Goal: Information Seeking & Learning: Learn about a topic

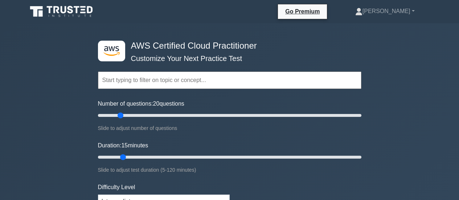
click at [122, 157] on input "Duration: 15 minutes" at bounding box center [229, 157] width 263 height 9
drag, startPoint x: 0, startPoint y: 0, endPoint x: 130, endPoint y: 157, distance: 204.1
type input "20"
click at [130, 157] on input "Duration: 20 minutes" at bounding box center [229, 157] width 263 height 9
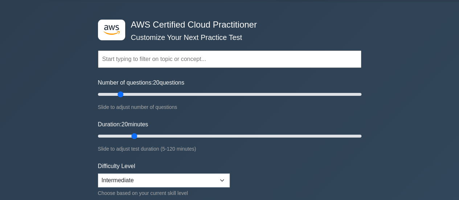
scroll to position [33, 0]
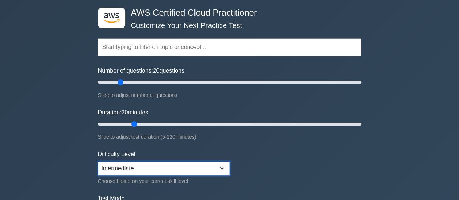
click at [140, 169] on select "Beginner Intermediate Expert" at bounding box center [164, 168] width 132 height 14
select select "beginner"
click at [98, 161] on select "Beginner Intermediate Expert" at bounding box center [164, 168] width 132 height 14
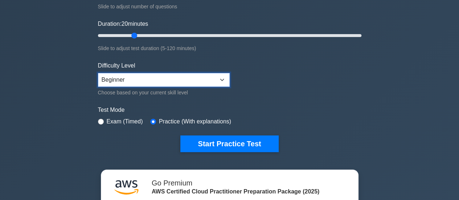
scroll to position [122, 0]
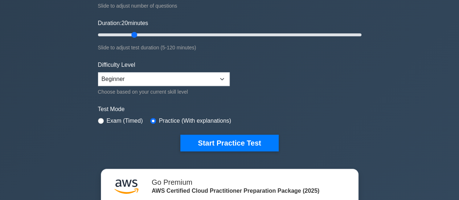
click at [127, 118] on label "Exam (Timed)" at bounding box center [125, 120] width 36 height 9
click at [100, 120] on input "radio" at bounding box center [101, 121] width 6 height 6
radio input "true"
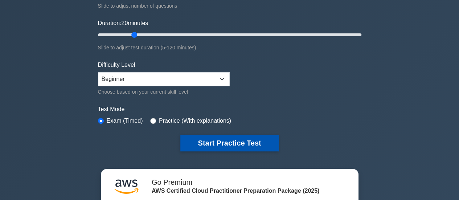
click at [198, 141] on button "Start Practice Test" at bounding box center [229, 143] width 98 height 17
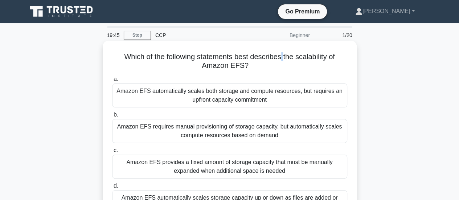
click at [284, 55] on h5 "Which of the following statements best describes the scalability of Amazon EFS?…" at bounding box center [229, 61] width 237 height 18
click at [283, 55] on h5 "Which of the following statements best describes the scalability of Amazon EFS?…" at bounding box center [229, 61] width 237 height 18
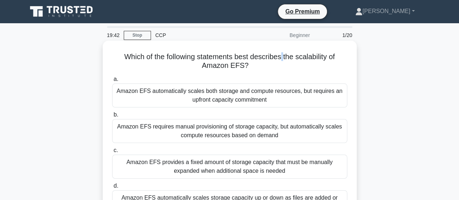
click at [283, 55] on h5 "Which of the following statements best describes the scalability of Amazon EFS?…" at bounding box center [229, 61] width 237 height 18
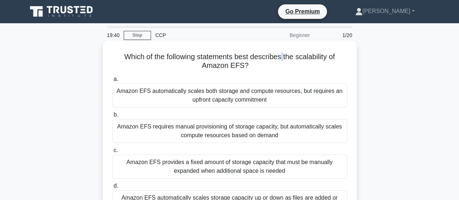
click at [283, 55] on h5 "Which of the following statements best describes the scalability of Amazon EFS?…" at bounding box center [229, 61] width 237 height 18
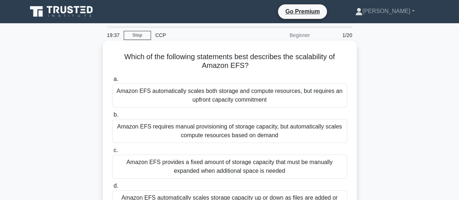
click at [283, 55] on h5 "Which of the following statements best describes the scalability of Amazon EFS?…" at bounding box center [229, 61] width 237 height 18
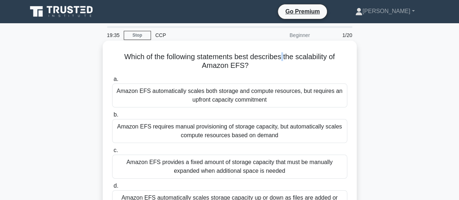
click at [283, 55] on h5 "Which of the following statements best describes the scalability of Amazon EFS?…" at bounding box center [229, 61] width 237 height 18
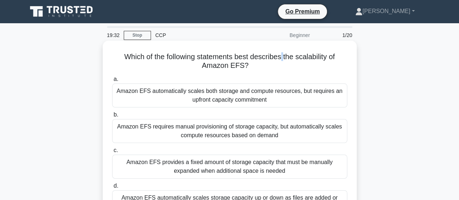
click at [283, 55] on h5 "Which of the following statements best describes the scalability of Amazon EFS?…" at bounding box center [229, 61] width 237 height 18
click at [250, 57] on h5 "Which of the following statements best describes the scalability of Amazon EFS?…" at bounding box center [229, 61] width 237 height 18
click at [234, 58] on h5 "Which of the following statements best describes the scalability of Amazon EFS?…" at bounding box center [229, 61] width 237 height 18
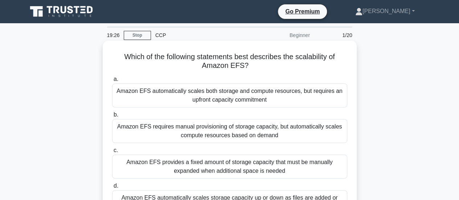
click at [230, 66] on h5 "Which of the following statements best describes the scalability of Amazon EFS?…" at bounding box center [229, 61] width 237 height 18
click at [196, 55] on h5 "Which of the following statements best describes the scalability of Amazon EFS?…" at bounding box center [229, 61] width 237 height 18
click at [163, 58] on h5 "Which of the following statements best describes the scalability of Amazon EFS?…" at bounding box center [229, 61] width 237 height 18
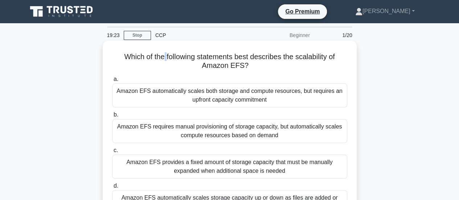
click at [163, 58] on h5 "Which of the following statements best describes the scalability of Amazon EFS?…" at bounding box center [229, 61] width 237 height 18
click at [168, 60] on h5 "Which of the following statements best describes the scalability of Amazon EFS?…" at bounding box center [229, 61] width 237 height 18
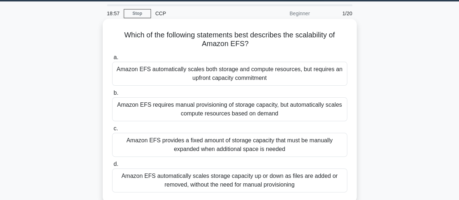
scroll to position [21, 0]
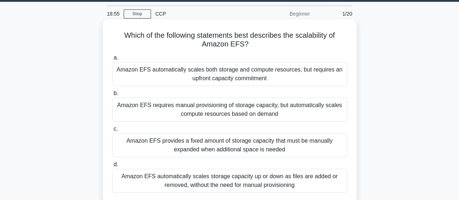
click at [247, 74] on div "Amazon EFS automatically scales both storage and compute resources, but require…" at bounding box center [229, 74] width 235 height 24
click at [112, 60] on input "a. Amazon EFS automatically scales both storage and compute resources, but requ…" at bounding box center [112, 58] width 0 height 5
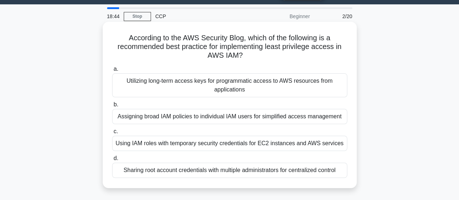
scroll to position [20, 0]
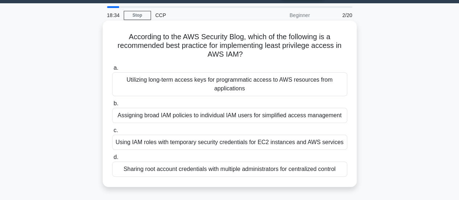
click at [229, 144] on div "Using IAM roles with temporary security credentials for EC2 instances and AWS s…" at bounding box center [229, 142] width 235 height 15
click at [112, 133] on input "c. Using IAM roles with temporary security credentials for EC2 instances and AW…" at bounding box center [112, 130] width 0 height 5
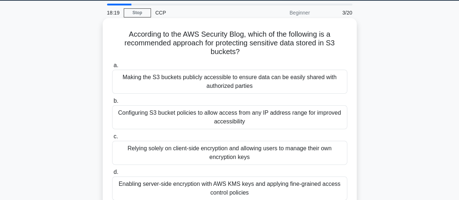
scroll to position [38, 0]
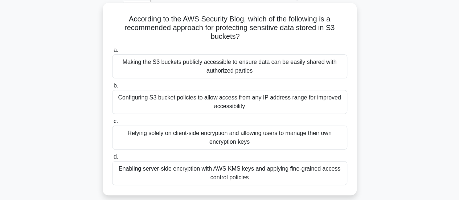
click at [215, 178] on div "Enabling server-side encryption with AWS KMS keys and applying fine-grained acc…" at bounding box center [229, 173] width 235 height 24
click at [112, 159] on input "d. Enabling server-side encryption with AWS KMS keys and applying fine-grained …" at bounding box center [112, 157] width 0 height 5
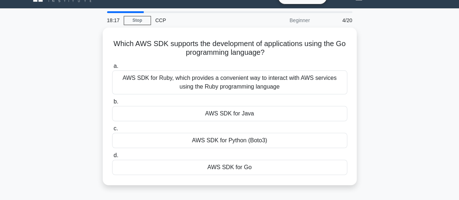
scroll to position [0, 0]
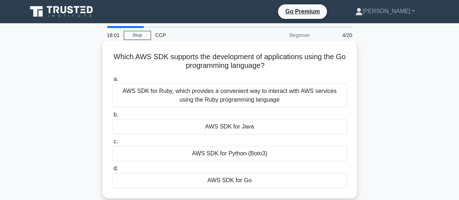
click at [221, 177] on div "AWS SDK for Go" at bounding box center [229, 180] width 235 height 15
click at [112, 171] on input "d. AWS SDK for Go" at bounding box center [112, 168] width 0 height 5
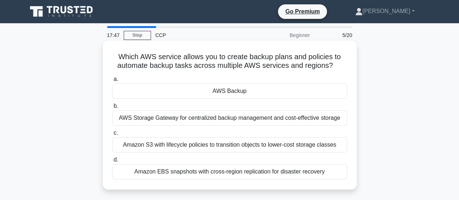
click at [250, 90] on div "AWS Backup" at bounding box center [229, 90] width 235 height 15
click at [112, 82] on input "a. AWS Backup" at bounding box center [112, 79] width 0 height 5
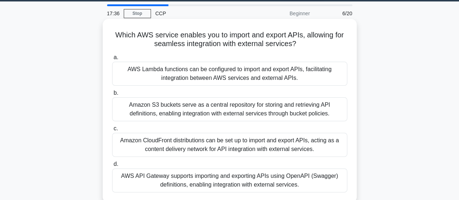
scroll to position [22, 0]
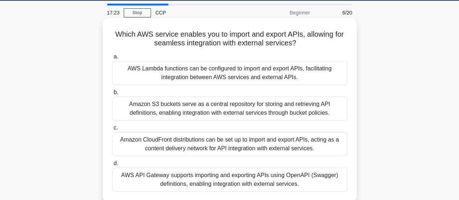
click at [199, 177] on div "AWS API Gateway supports importing and exporting APIs using OpenAPI (Swagger) d…" at bounding box center [229, 180] width 235 height 24
click at [112, 166] on input "d. AWS API Gateway supports importing and exporting APIs using OpenAPI (Swagger…" at bounding box center [112, 163] width 0 height 5
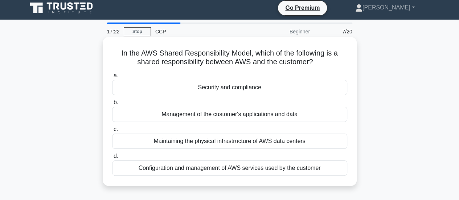
scroll to position [0, 0]
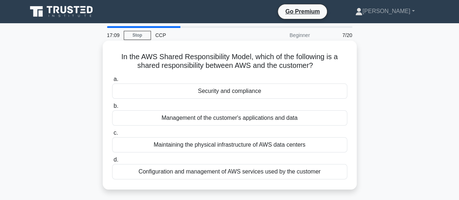
click at [251, 92] on div "Security and compliance" at bounding box center [229, 90] width 235 height 15
click at [112, 82] on input "a. Security and compliance" at bounding box center [112, 79] width 0 height 5
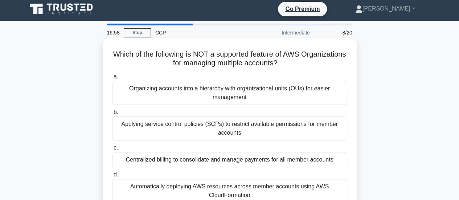
scroll to position [14, 0]
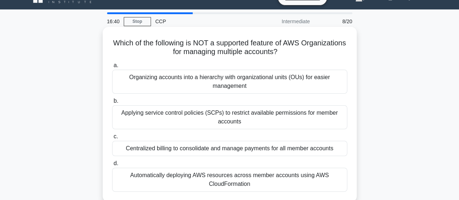
click at [268, 118] on div "Applying service control policies (SCPs) to restrict available permissions for …" at bounding box center [229, 117] width 235 height 24
click at [112, 103] on input "b. Applying service control policies (SCPs) to restrict available permissions f…" at bounding box center [112, 101] width 0 height 5
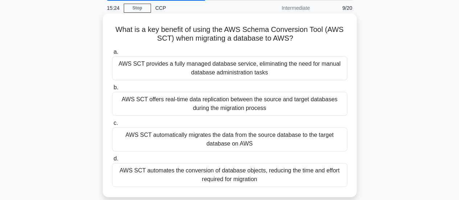
scroll to position [28, 0]
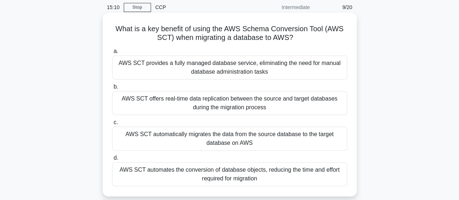
click at [256, 68] on div "AWS SCT provides a fully managed database service, eliminating the need for man…" at bounding box center [229, 68] width 235 height 24
click at [112, 54] on input "a. AWS SCT provides a fully managed database service, eliminating the need for …" at bounding box center [112, 51] width 0 height 5
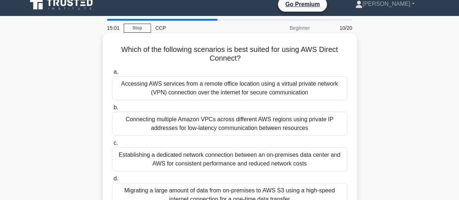
scroll to position [0, 0]
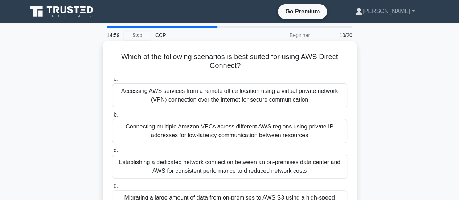
click at [213, 171] on div "Establishing a dedicated network connection between an on-premises data center …" at bounding box center [229, 167] width 235 height 24
click at [112, 153] on input "c. Establishing a dedicated network connection between an on-premises data cent…" at bounding box center [112, 150] width 0 height 5
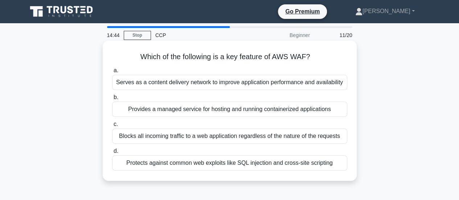
click at [208, 165] on div "Protects against common web exploits like SQL injection and cross-site scripting" at bounding box center [229, 162] width 235 height 15
click at [112, 153] on input "d. Protects against common web exploits like SQL injection and cross-site scrip…" at bounding box center [112, 151] width 0 height 5
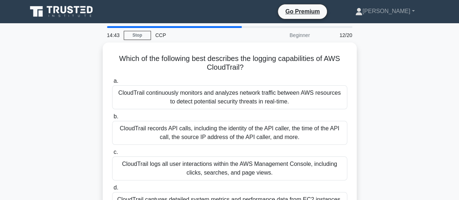
click at [208, 165] on div "CloudTrail logs all user interactions within the AWS Management Console, includ…" at bounding box center [229, 168] width 235 height 24
click at [112, 155] on input "c. CloudTrail logs all user interactions within the AWS Management Console, inc…" at bounding box center [112, 152] width 0 height 5
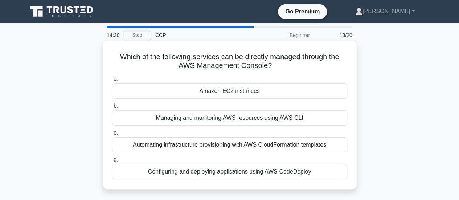
click at [221, 147] on div "Automating infrastructure provisioning with AWS CloudFormation templates" at bounding box center [229, 144] width 235 height 15
click at [112, 135] on input "c. Automating infrastructure provisioning with AWS CloudFormation templates" at bounding box center [112, 133] width 0 height 5
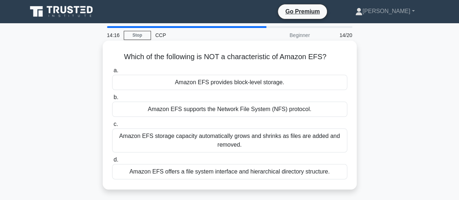
click at [228, 111] on div "Amazon EFS supports the Network File System (NFS) protocol." at bounding box center [229, 109] width 235 height 15
click at [112, 100] on input "b. Amazon EFS supports the Network File System (NFS) protocol." at bounding box center [112, 97] width 0 height 5
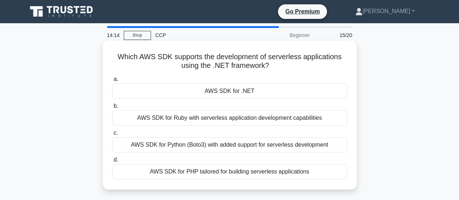
click at [242, 93] on div "AWS SDK for .NET" at bounding box center [229, 90] width 235 height 15
click at [112, 82] on input "a. AWS SDK for .NET" at bounding box center [112, 79] width 0 height 5
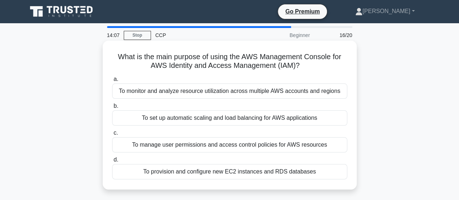
click at [213, 147] on div "To manage user permissions and access control policies for AWS resources" at bounding box center [229, 144] width 235 height 15
click at [112, 135] on input "c. To manage user permissions and access control policies for AWS resources" at bounding box center [112, 133] width 0 height 5
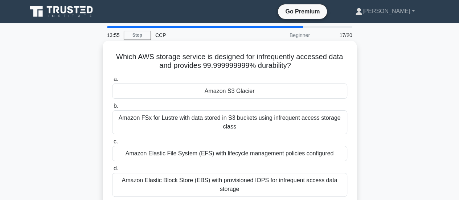
scroll to position [4, 0]
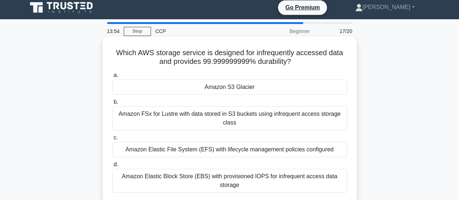
click at [245, 82] on div "Amazon S3 Glacier" at bounding box center [229, 86] width 235 height 15
click at [112, 78] on input "a. Amazon S3 Glacier" at bounding box center [112, 75] width 0 height 5
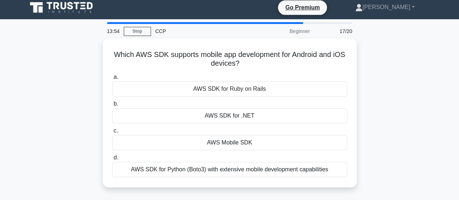
scroll to position [0, 0]
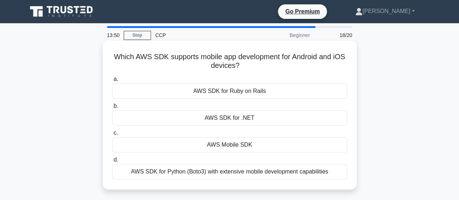
click at [238, 143] on div "AWS Mobile SDK" at bounding box center [229, 144] width 235 height 15
click at [112, 135] on input "c. AWS Mobile SDK" at bounding box center [112, 133] width 0 height 5
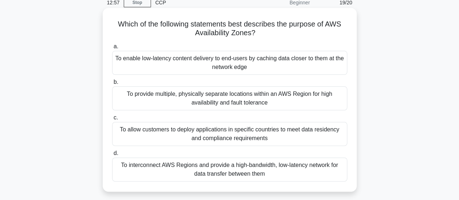
scroll to position [33, 0]
click at [255, 106] on div "To provide multiple, physically separate locations within an AWS Region for hig…" at bounding box center [229, 98] width 235 height 24
click at [112, 84] on input "b. To provide multiple, physically separate locations within an AWS Region for …" at bounding box center [112, 81] width 0 height 5
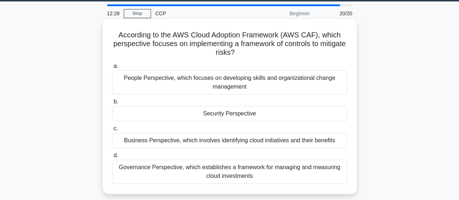
scroll to position [0, 0]
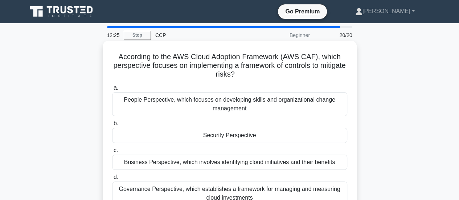
click at [239, 136] on div "Security Perspective" at bounding box center [229, 135] width 235 height 15
click at [112, 126] on input "b. Security Perspective" at bounding box center [112, 123] width 0 height 5
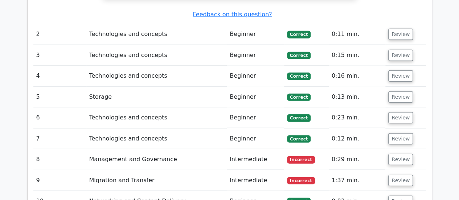
scroll to position [900, 0]
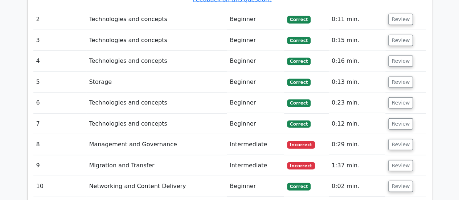
click at [186, 134] on td "Management and Governance" at bounding box center [156, 144] width 140 height 21
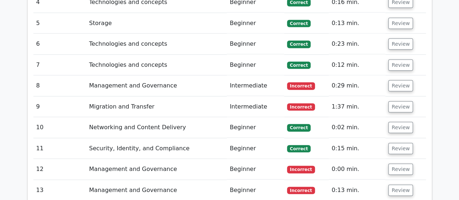
scroll to position [951, 0]
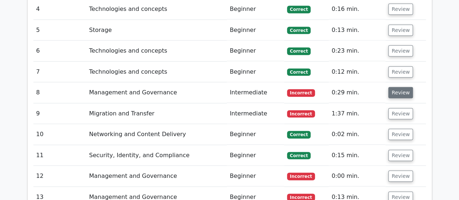
click at [399, 87] on button "Review" at bounding box center [400, 92] width 25 height 11
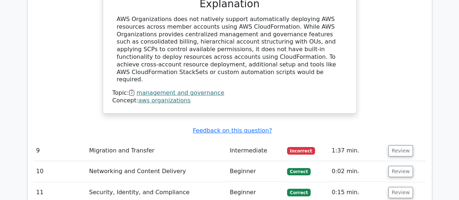
scroll to position [1243, 0]
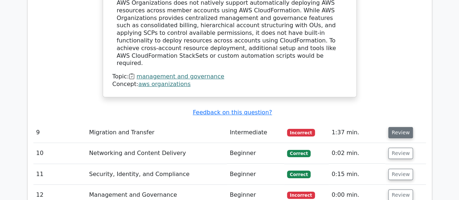
click at [392, 127] on button "Review" at bounding box center [400, 132] width 25 height 11
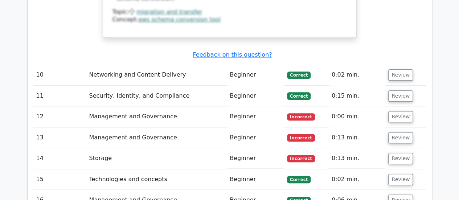
scroll to position [1647, 0]
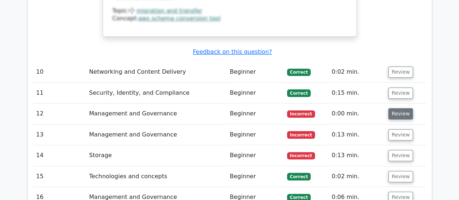
click at [399, 108] on button "Review" at bounding box center [400, 113] width 25 height 11
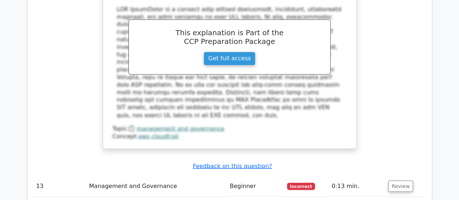
scroll to position [1953, 0]
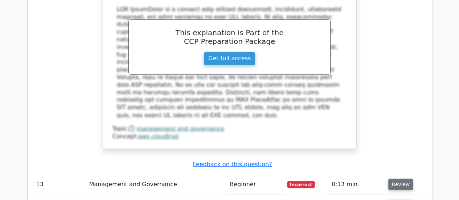
click at [390, 179] on button "Review" at bounding box center [400, 184] width 25 height 11
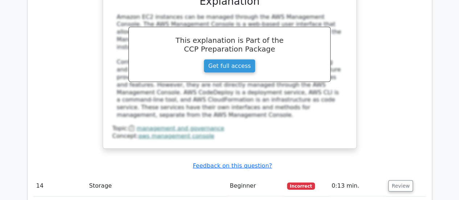
scroll to position [2290, 0]
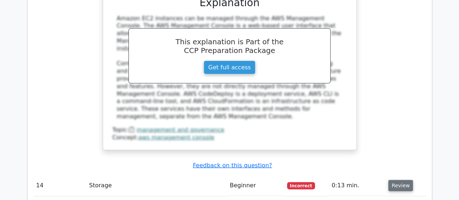
click at [396, 180] on button "Review" at bounding box center [400, 185] width 25 height 11
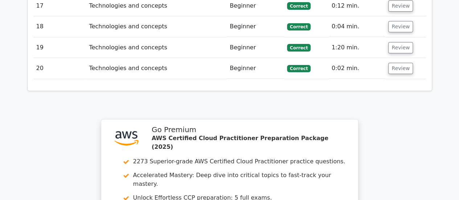
scroll to position [2904, 0]
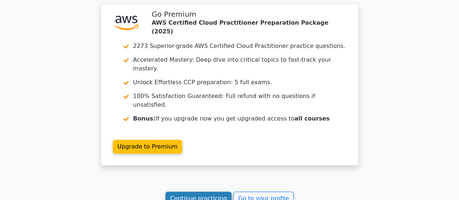
click at [217, 192] on link "Continue practicing" at bounding box center [198, 199] width 66 height 14
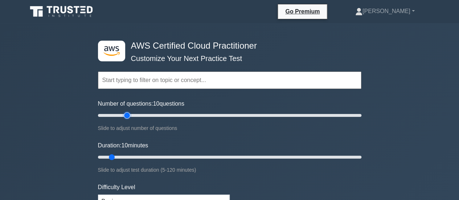
type input "25"
click at [126, 115] on input "Number of questions: 10 questions" at bounding box center [229, 115] width 263 height 9
click at [136, 156] on input "Duration: 20 minutes" at bounding box center [229, 157] width 263 height 9
type input "25"
click at [144, 156] on input "Duration: 25 minutes" at bounding box center [229, 157] width 263 height 9
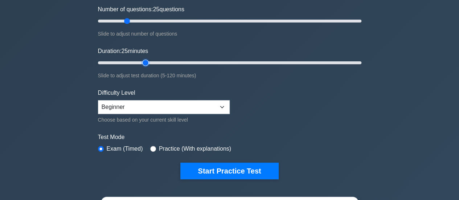
scroll to position [96, 0]
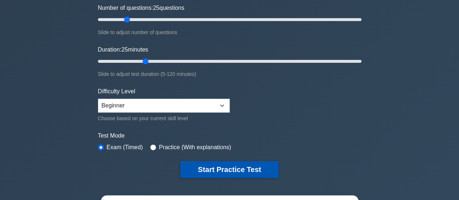
click at [196, 174] on button "Start Practice Test" at bounding box center [229, 169] width 98 height 17
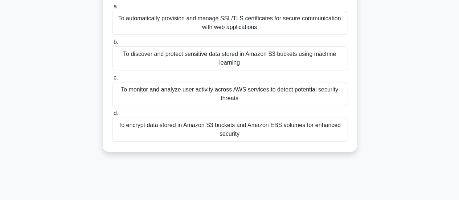
scroll to position [64, 0]
click at [308, 63] on div "To discover and protect sensitive data stored in Amazon S3 buckets using machin…" at bounding box center [229, 59] width 235 height 24
click at [112, 45] on input "b. To discover and protect sensitive data stored in Amazon S3 buckets using mac…" at bounding box center [112, 42] width 0 height 5
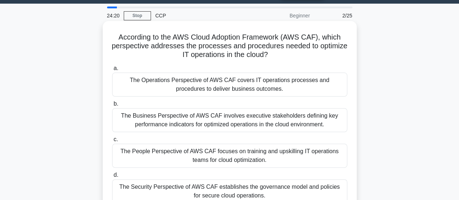
scroll to position [0, 0]
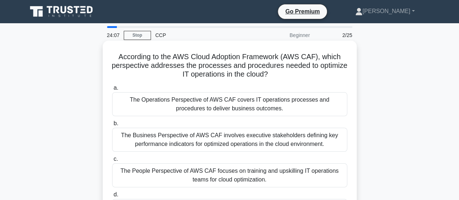
click at [245, 106] on div "The Operations Perspective of AWS CAF covers IT operations processes and proced…" at bounding box center [229, 104] width 235 height 24
click at [112, 90] on input "a. The Operations Perspective of AWS CAF covers IT operations processes and pro…" at bounding box center [112, 88] width 0 height 5
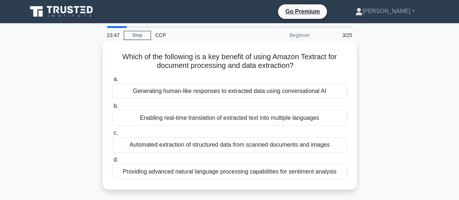
click at [242, 119] on div "Enabling real-time translation of extracted text into multiple languages" at bounding box center [229, 117] width 235 height 15
click at [112, 108] on input "b. Enabling real-time translation of extracted text into multiple languages" at bounding box center [112, 106] width 0 height 5
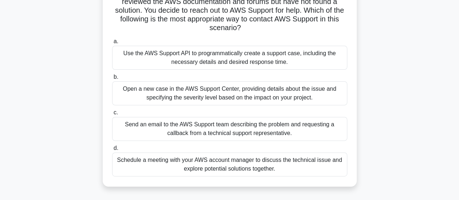
scroll to position [73, 0]
click at [217, 98] on div "Open a new case in the AWS Support Center, providing details about the issue an…" at bounding box center [229, 93] width 235 height 24
click at [112, 79] on input "b. Open a new case in the AWS Support Center, providing details about the issue…" at bounding box center [112, 76] width 0 height 5
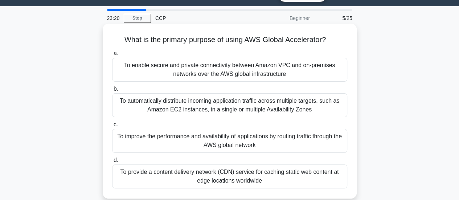
scroll to position [17, 0]
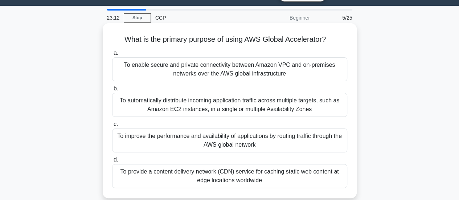
click at [236, 143] on div "To improve the performance and availability of applications by routing traffic …" at bounding box center [229, 140] width 235 height 24
click at [112, 127] on input "c. To improve the performance and availability of applications by routing traff…" at bounding box center [112, 124] width 0 height 5
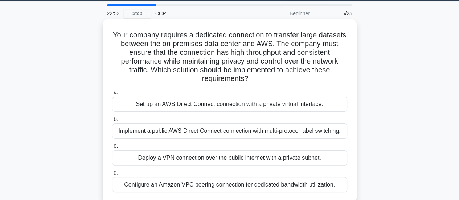
scroll to position [28, 0]
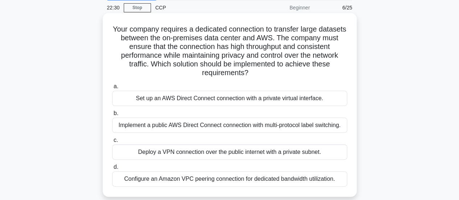
click at [221, 101] on div "Set up an AWS Direct Connect connection with a private virtual interface." at bounding box center [229, 98] width 235 height 15
click at [112, 89] on input "a. Set up an AWS Direct Connect connection with a private virtual interface." at bounding box center [112, 86] width 0 height 5
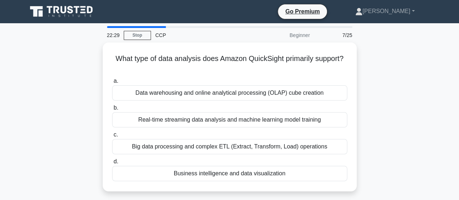
scroll to position [0, 0]
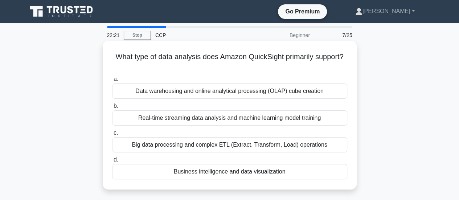
click at [222, 167] on div "Business intelligence and data visualization" at bounding box center [229, 171] width 235 height 15
click at [112, 162] on input "d. Business intelligence and data visualization" at bounding box center [112, 159] width 0 height 5
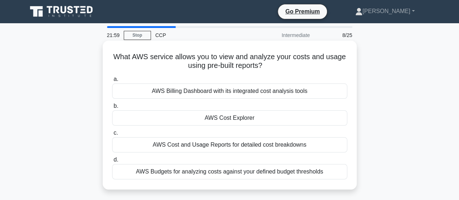
click at [240, 115] on div "AWS Cost Explorer" at bounding box center [229, 117] width 235 height 15
click at [112, 108] on input "b. AWS Cost Explorer" at bounding box center [112, 106] width 0 height 5
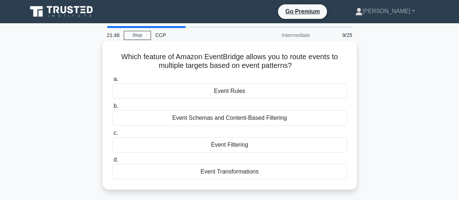
click at [241, 117] on div "Event Schemas and Content-Based Filtering" at bounding box center [229, 117] width 235 height 15
click at [112, 108] on input "b. Event Schemas and Content-Based Filtering" at bounding box center [112, 106] width 0 height 5
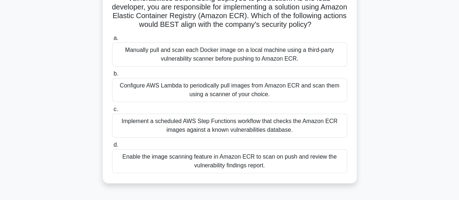
scroll to position [76, 0]
click at [239, 135] on div "Implement a scheduled AWS Step Functions workflow that checks the Amazon ECR im…" at bounding box center [229, 125] width 235 height 24
click at [112, 111] on input "c. Implement a scheduled AWS Step Functions workflow that checks the Amazon ECR…" at bounding box center [112, 109] width 0 height 5
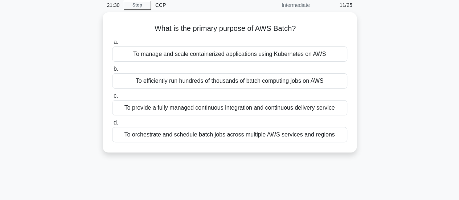
scroll to position [0, 0]
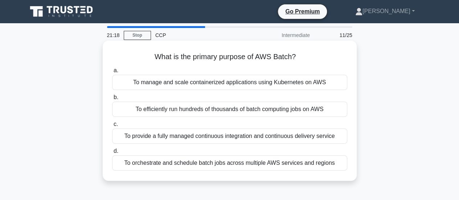
click at [243, 111] on div "To efficiently run hundreds of thousands of batch computing jobs on AWS" at bounding box center [229, 109] width 235 height 15
click at [112, 100] on input "b. To efficiently run hundreds of thousands of batch computing jobs on AWS" at bounding box center [112, 97] width 0 height 5
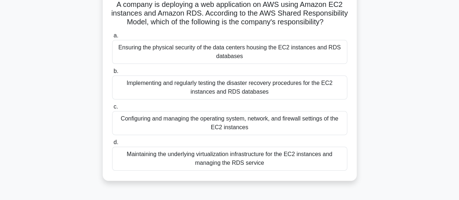
scroll to position [53, 0]
click at [255, 64] on div "Ensuring the physical security of the data centers housing the EC2 instances an…" at bounding box center [229, 52] width 235 height 24
click at [112, 38] on input "a. Ensuring the physical security of the data centers housing the EC2 instances…" at bounding box center [112, 35] width 0 height 5
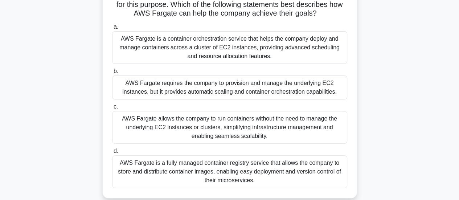
scroll to position [98, 0]
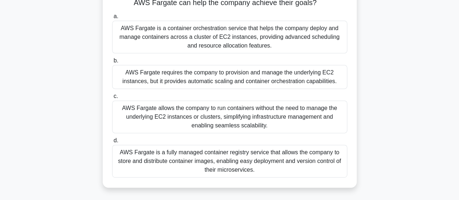
click at [240, 160] on div "AWS Fargate is a fully managed container registry service that allows the compa…" at bounding box center [229, 161] width 235 height 33
click at [112, 143] on input "d. AWS Fargate is a fully managed container registry service that allows the co…" at bounding box center [112, 140] width 0 height 5
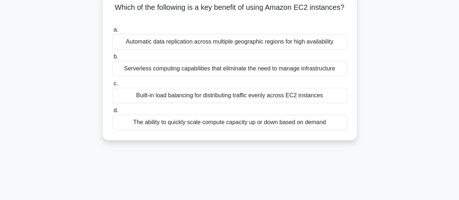
scroll to position [0, 0]
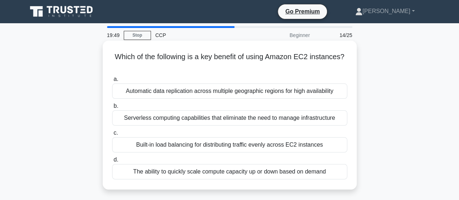
click at [225, 172] on div "The ability to quickly scale compute capacity up or down based on demand" at bounding box center [229, 171] width 235 height 15
click at [112, 162] on input "d. The ability to quickly scale compute capacity up or down based on demand" at bounding box center [112, 159] width 0 height 5
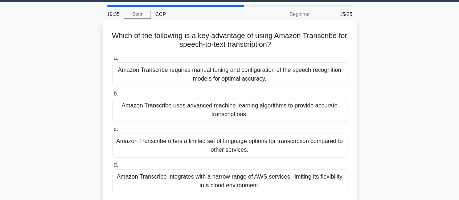
scroll to position [21, 0]
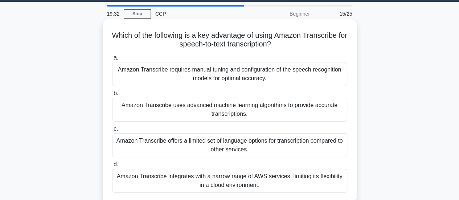
click at [261, 118] on div "Amazon Transcribe uses advanced machine learning algorithms to provide accurate…" at bounding box center [229, 110] width 235 height 24
click at [112, 96] on input "b. Amazon Transcribe uses advanced machine learning algorithms to provide accur…" at bounding box center [112, 93] width 0 height 5
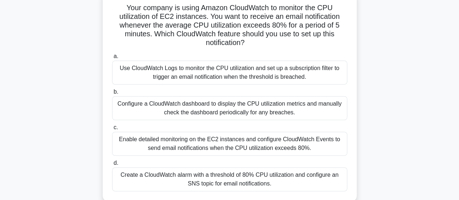
scroll to position [51, 0]
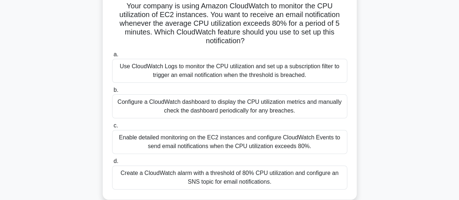
click at [240, 172] on div "Create a CloudWatch alarm with a threshold of 80% CPU utilization and configure…" at bounding box center [229, 177] width 235 height 24
click at [112, 164] on input "d. Create a CloudWatch alarm with a threshold of 80% CPU utilization and config…" at bounding box center [112, 161] width 0 height 5
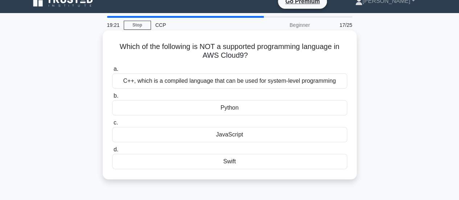
scroll to position [0, 0]
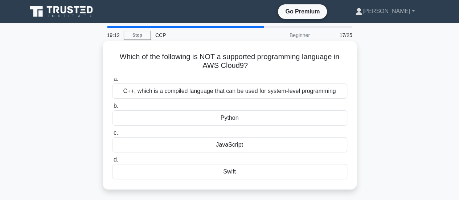
click at [277, 92] on div "C++, which is a compiled language that can be used for system-level programming" at bounding box center [229, 90] width 235 height 15
click at [112, 82] on input "a. C++, which is a compiled language that can be used for system-level programm…" at bounding box center [112, 79] width 0 height 5
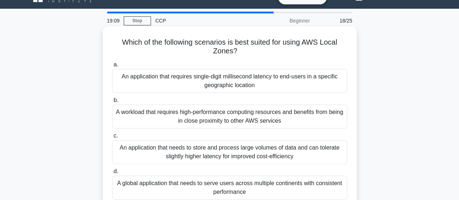
scroll to position [16, 0]
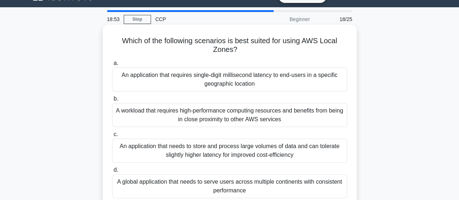
click at [270, 83] on div "An application that requires single-digit millisecond latency to end-users in a…" at bounding box center [229, 79] width 235 height 24
click at [112, 66] on input "a. An application that requires single-digit millisecond latency to end-users i…" at bounding box center [112, 63] width 0 height 5
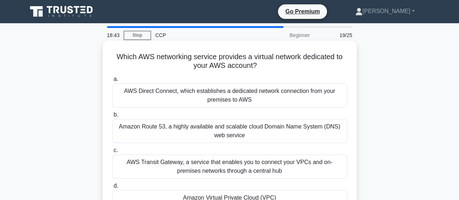
scroll to position [26, 0]
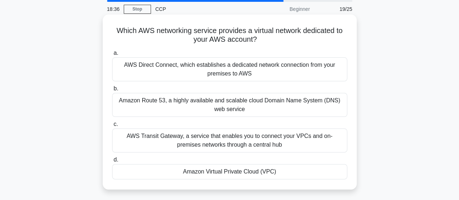
click at [240, 169] on div "Amazon Virtual Private Cloud (VPC)" at bounding box center [229, 171] width 235 height 15
click at [112, 162] on input "d. Amazon Virtual Private Cloud (VPC)" at bounding box center [112, 159] width 0 height 5
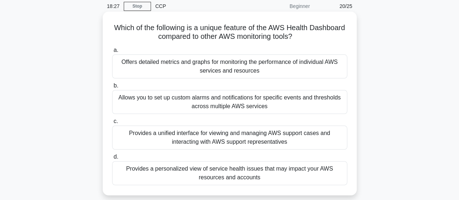
scroll to position [30, 0]
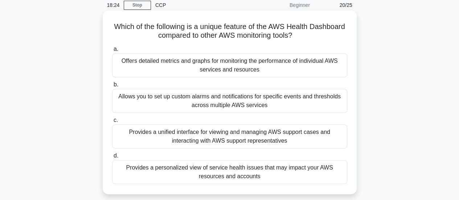
click at [240, 170] on div "Provides a personalized view of service health issues that may impact your AWS …" at bounding box center [229, 172] width 235 height 24
click at [112, 158] on input "d. Provides a personalized view of service health issues that may impact your A…" at bounding box center [112, 155] width 0 height 5
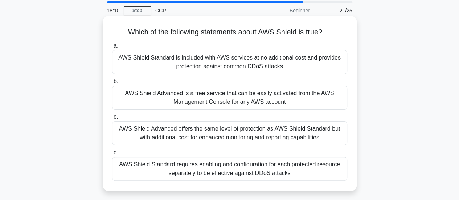
scroll to position [25, 0]
click at [287, 64] on div "AWS Shield Standard is included with AWS services at no additional cost and pro…" at bounding box center [229, 62] width 235 height 24
click at [112, 48] on input "a. AWS Shield Standard is included with AWS services at no additional cost and …" at bounding box center [112, 45] width 0 height 5
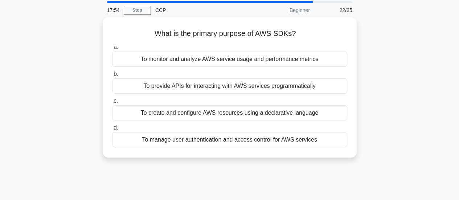
scroll to position [0, 0]
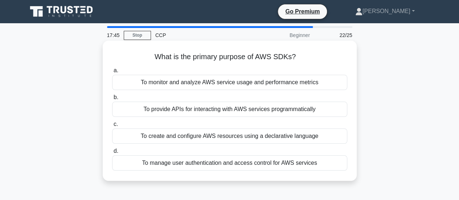
click at [258, 114] on div "To provide APIs for interacting with AWS services programmatically" at bounding box center [229, 109] width 235 height 15
click at [112, 100] on input "b. To provide APIs for interacting with AWS services programmatically" at bounding box center [112, 97] width 0 height 5
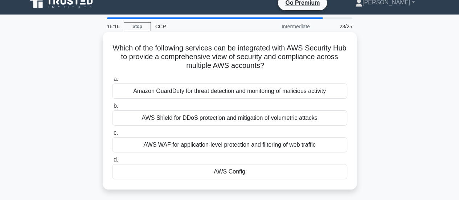
scroll to position [9, 0]
click at [290, 95] on div "Amazon GuardDuty for threat detection and monitoring of malicious activity" at bounding box center [229, 90] width 235 height 15
click at [112, 81] on input "a. Amazon GuardDuty for threat detection and monitoring of malicious activity" at bounding box center [112, 79] width 0 height 5
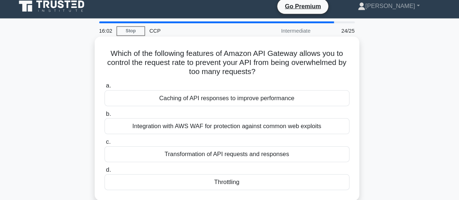
scroll to position [2, 0]
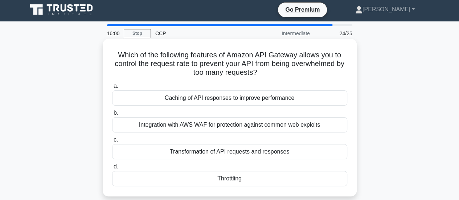
click at [318, 106] on div "a. Caching of API responses to improve performance b. Integration with AWS WAF …" at bounding box center [230, 133] width 244 height 107
click at [290, 175] on div "Throttling" at bounding box center [229, 178] width 235 height 15
click at [112, 169] on input "d. Throttling" at bounding box center [112, 166] width 0 height 5
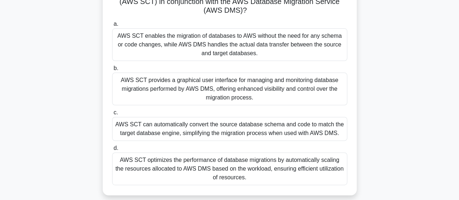
scroll to position [65, 0]
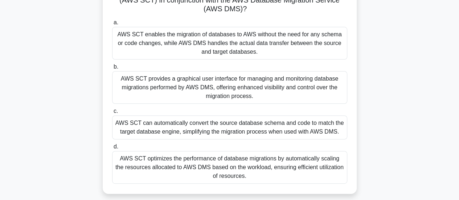
click at [281, 134] on div "AWS SCT can automatically convert the source database schema and code to match …" at bounding box center [229, 127] width 235 height 24
click at [112, 114] on input "c. AWS SCT can automatically convert the source database schema and code to mat…" at bounding box center [112, 111] width 0 height 5
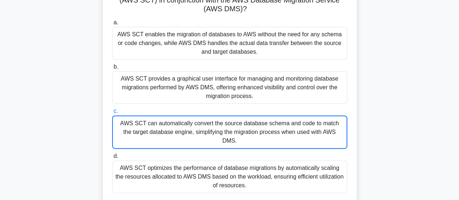
scroll to position [18, 0]
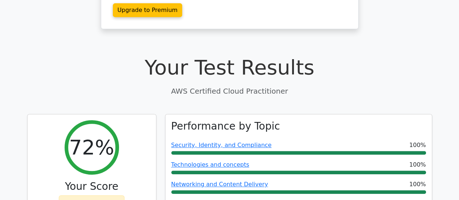
scroll to position [161, 0]
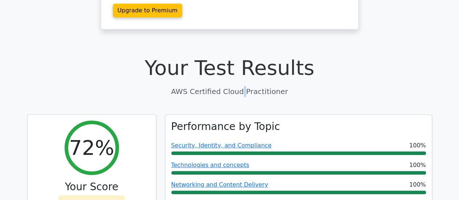
click at [243, 86] on p "AWS Certified Cloud Practitioner" at bounding box center [229, 91] width 405 height 11
click at [224, 86] on p "AWS Certified Cloud Practitioner" at bounding box center [229, 91] width 405 height 11
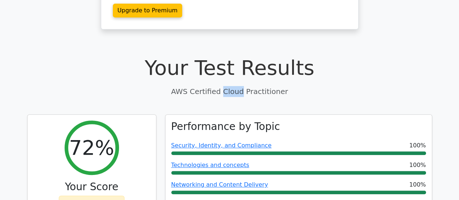
click at [224, 86] on p "AWS Certified Cloud Practitioner" at bounding box center [229, 91] width 405 height 11
click at [222, 86] on p "AWS Certified Cloud Practitioner" at bounding box center [229, 91] width 405 height 11
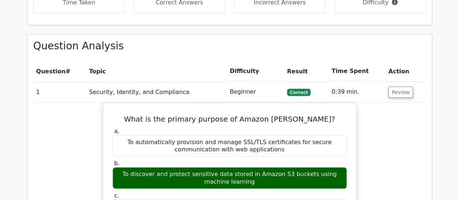
scroll to position [621, 0]
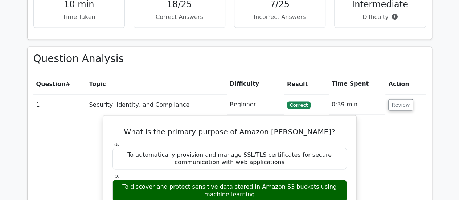
click at [213, 94] on td "Security, Identity, and Compliance" at bounding box center [156, 104] width 140 height 21
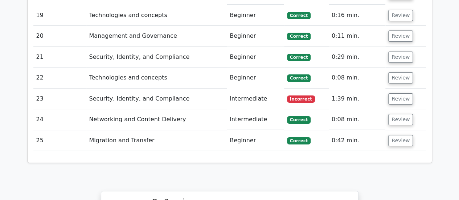
scroll to position [1347, 0]
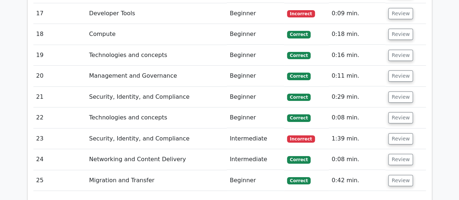
click at [261, 128] on td "Intermediate" at bounding box center [255, 138] width 57 height 21
click at [397, 133] on button "Review" at bounding box center [400, 138] width 25 height 11
click at [395, 133] on button "Review" at bounding box center [400, 138] width 25 height 11
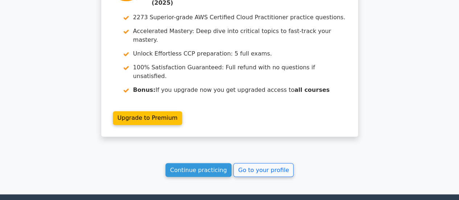
scroll to position [1950, 0]
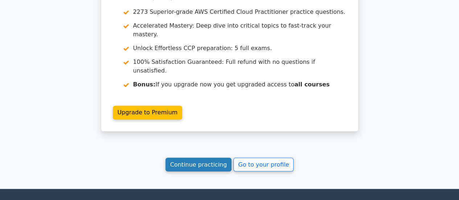
click at [214, 157] on link "Continue practicing" at bounding box center [198, 164] width 66 height 14
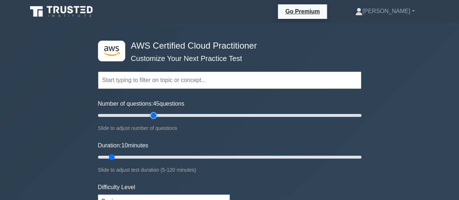
click at [156, 114] on input "Number of questions: 45 questions" at bounding box center [229, 115] width 263 height 9
click at [143, 114] on input "Number of questions: 35 questions" at bounding box center [229, 115] width 263 height 9
click at [138, 114] on input "Number of questions: 35 questions" at bounding box center [229, 115] width 263 height 9
type input "30"
click at [136, 114] on input "Number of questions: 30 questions" at bounding box center [229, 115] width 263 height 9
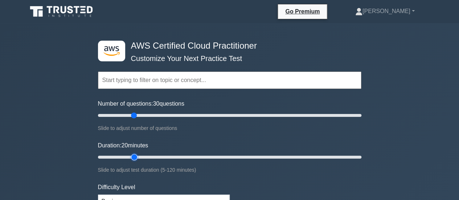
click at [135, 156] on input "Duration: 20 minutes" at bounding box center [229, 157] width 263 height 9
click at [144, 156] on input "Duration: 25 minutes" at bounding box center [229, 157] width 263 height 9
click at [150, 156] on input "Duration: 25 minutes" at bounding box center [229, 157] width 263 height 9
type input "30"
click at [152, 156] on input "Duration: 30 minutes" at bounding box center [229, 157] width 263 height 9
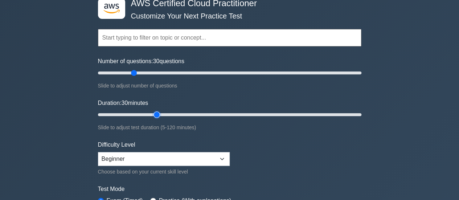
scroll to position [45, 0]
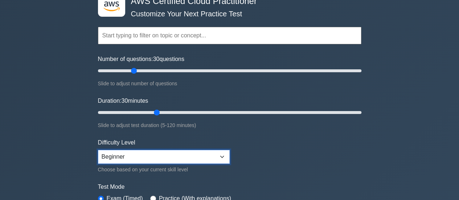
click at [152, 156] on select "Beginner Intermediate Expert" at bounding box center [164, 157] width 132 height 14
click at [128, 150] on select "Beginner Intermediate Expert" at bounding box center [164, 157] width 132 height 14
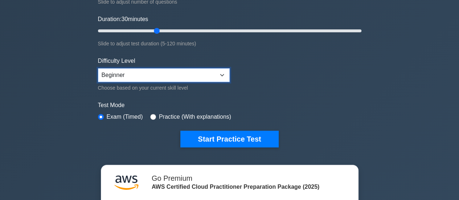
scroll to position [128, 0]
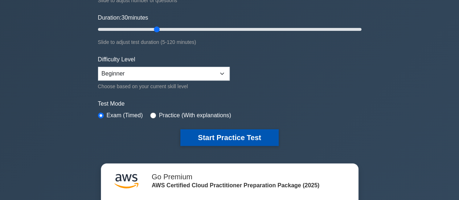
click at [208, 140] on button "Start Practice Test" at bounding box center [229, 137] width 98 height 17
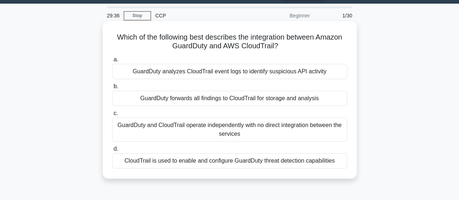
scroll to position [22, 0]
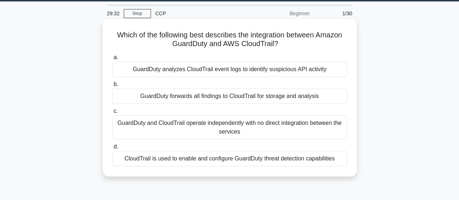
click at [296, 67] on div "GuardDuty analyzes CloudTrail event logs to identify suspicious API activity" at bounding box center [229, 69] width 235 height 15
click at [112, 60] on input "a. GuardDuty analyzes CloudTrail event logs to identify suspicious API activity" at bounding box center [112, 57] width 0 height 5
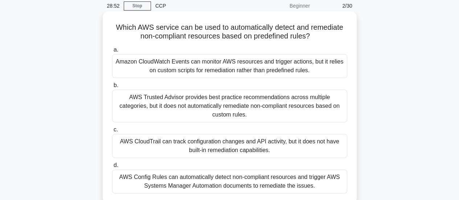
scroll to position [30, 0]
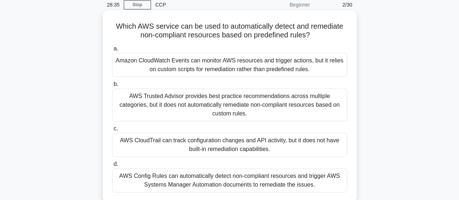
click at [263, 169] on div "AWS Config Rules can automatically detect non-compliant resources and trigger A…" at bounding box center [229, 180] width 235 height 24
click at [112, 167] on input "d. AWS Config Rules can automatically detect non-compliant resources and trigge…" at bounding box center [112, 164] width 0 height 5
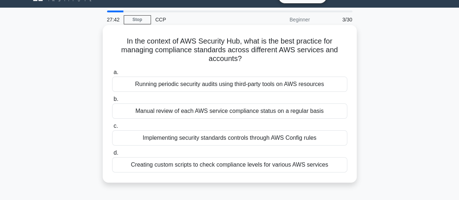
scroll to position [16, 0]
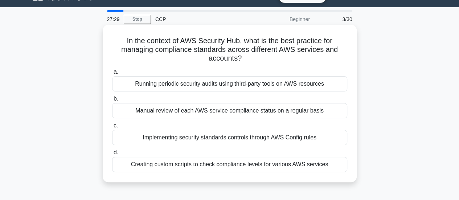
click at [280, 138] on div "Implementing security standards controls through AWS Config rules" at bounding box center [229, 137] width 235 height 15
click at [112, 128] on input "c. Implementing security standards controls through AWS Config rules" at bounding box center [112, 125] width 0 height 5
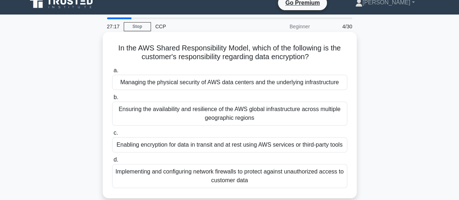
scroll to position [9, 0]
click at [260, 144] on div "Enabling encryption for data in transit and at rest using AWS services or third…" at bounding box center [229, 144] width 235 height 15
click at [112, 135] on input "c. Enabling encryption for data in transit and at rest using AWS services or th…" at bounding box center [112, 132] width 0 height 5
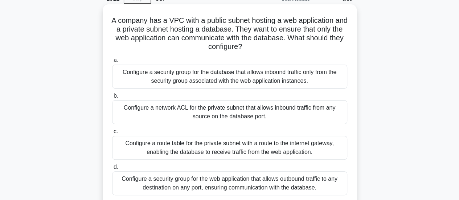
scroll to position [37, 0]
click at [259, 74] on div "Configure a security group for the database that allows inbound traffic only fr…" at bounding box center [229, 76] width 235 height 24
click at [112, 62] on input "a. Configure a security group for the database that allows inbound traffic only…" at bounding box center [112, 60] width 0 height 5
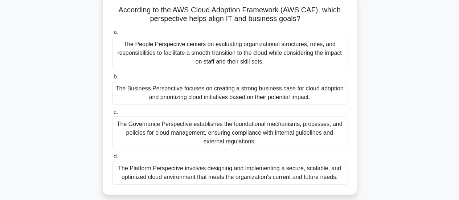
scroll to position [47, 0]
click at [274, 164] on div "The Platform Perspective involves designing and implementing a secure, scalable…" at bounding box center [229, 172] width 235 height 24
click at [112, 159] on input "d. The Platform Perspective involves designing and implementing a secure, scala…" at bounding box center [112, 156] width 0 height 5
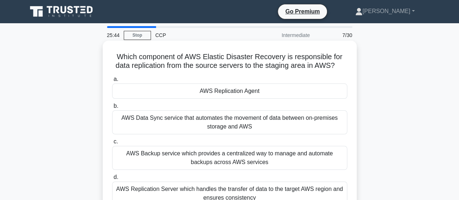
scroll to position [6, 0]
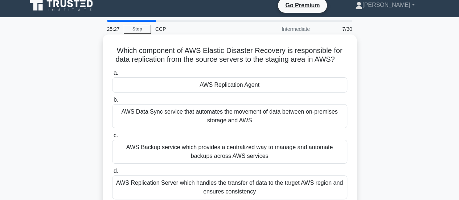
click at [279, 86] on div "AWS Replication Agent" at bounding box center [229, 84] width 235 height 15
click at [112, 75] on input "a. AWS Replication Agent" at bounding box center [112, 73] width 0 height 5
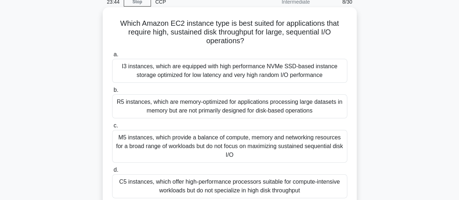
scroll to position [38, 0]
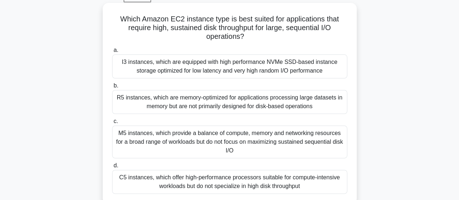
click at [227, 152] on div "M5 instances, which provide a balance of compute, memory and networking resourc…" at bounding box center [229, 142] width 235 height 33
click at [112, 124] on input "c. M5 instances, which provide a balance of compute, memory and networking reso…" at bounding box center [112, 121] width 0 height 5
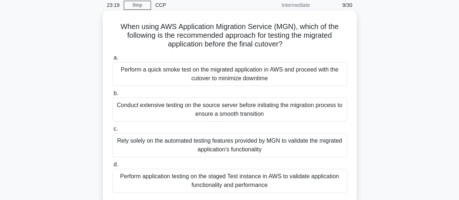
scroll to position [30, 0]
click at [247, 117] on div "Conduct extensive testing on the source server before initiating the migration …" at bounding box center [229, 109] width 235 height 24
click at [112, 95] on input "b. Conduct extensive testing on the source server before initiating the migrati…" at bounding box center [112, 93] width 0 height 5
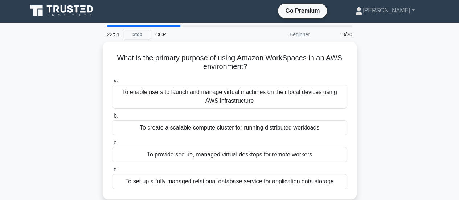
scroll to position [0, 0]
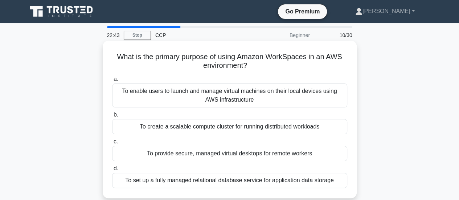
click at [253, 100] on div "To enable users to launch and manage virtual machines on their local devices us…" at bounding box center [229, 95] width 235 height 24
click at [112, 82] on input "a. To enable users to launch and manage virtual machines on their local devices…" at bounding box center [112, 79] width 0 height 5
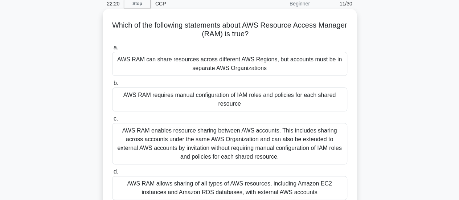
scroll to position [45, 0]
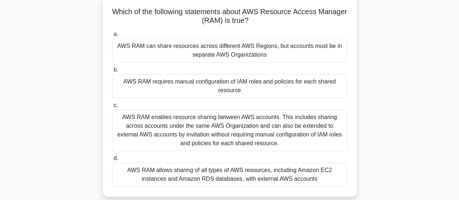
click at [244, 132] on div "AWS RAM enables resource sharing between AWS accounts. This includes sharing ac…" at bounding box center [229, 130] width 235 height 41
click at [112, 108] on input "c. AWS RAM enables resource sharing between AWS accounts. This includes sharing…" at bounding box center [112, 105] width 0 height 5
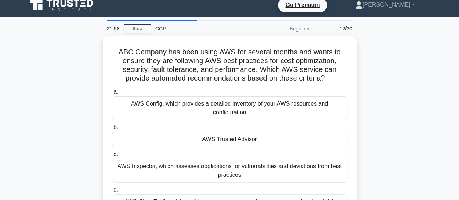
scroll to position [0, 0]
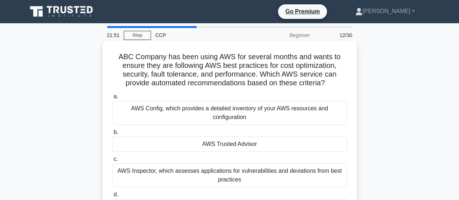
click at [244, 145] on div "AWS Trusted Advisor" at bounding box center [229, 143] width 235 height 15
click at [112, 135] on input "b. AWS Trusted Advisor" at bounding box center [112, 132] width 0 height 5
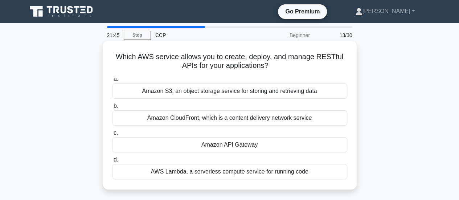
click at [249, 148] on div "Amazon API Gateway" at bounding box center [229, 144] width 235 height 15
click at [112, 135] on input "c. Amazon API Gateway" at bounding box center [112, 133] width 0 height 5
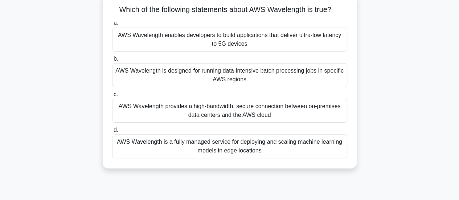
scroll to position [48, 0]
click at [254, 113] on div "AWS Wavelength provides a high-bandwidth, secure connection between on-premises…" at bounding box center [229, 110] width 235 height 24
click at [112, 97] on input "c. AWS Wavelength provides a high-bandwidth, secure connection between on-premi…" at bounding box center [112, 94] width 0 height 5
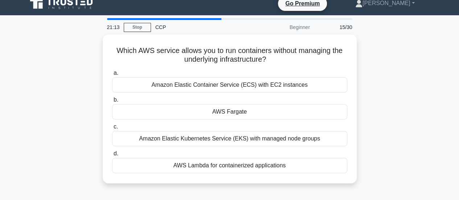
scroll to position [0, 0]
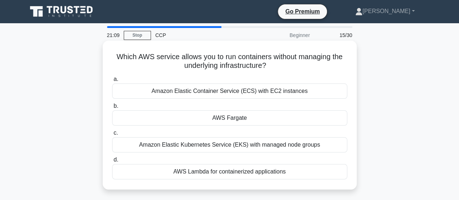
click at [249, 116] on div "AWS Fargate" at bounding box center [229, 117] width 235 height 15
click at [112, 108] on input "b. AWS Fargate" at bounding box center [112, 106] width 0 height 5
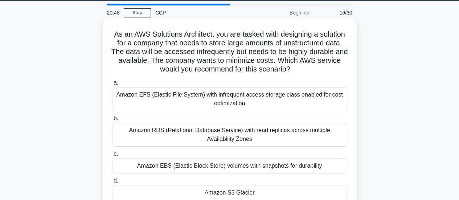
scroll to position [38, 0]
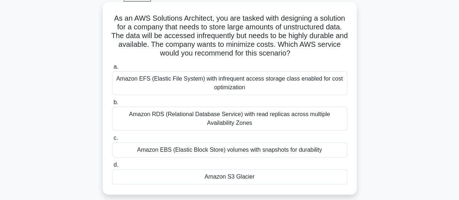
click at [228, 181] on div "Amazon S3 Glacier" at bounding box center [229, 176] width 235 height 15
click at [112, 167] on input "d. Amazon S3 Glacier" at bounding box center [112, 165] width 0 height 5
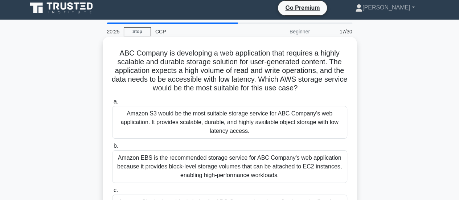
scroll to position [7, 0]
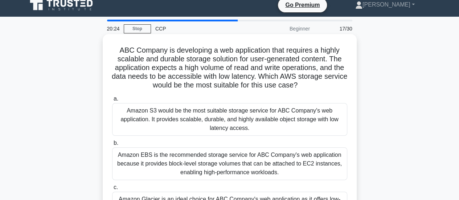
click at [240, 127] on div "Amazon S3 would be the most suitable storage service for ABC Company's web appl…" at bounding box center [229, 119] width 235 height 33
click at [112, 101] on input "a. Amazon S3 would be the most suitable storage service for ABC Company's web a…" at bounding box center [112, 99] width 0 height 5
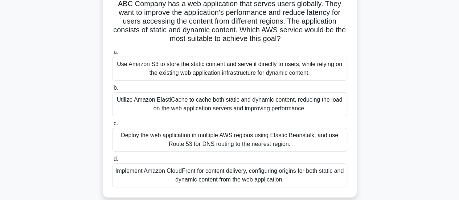
scroll to position [56, 0]
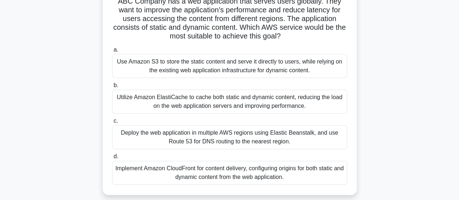
click at [232, 169] on div "Implement Amazon CloudFront for content delivery, configuring origins for both …" at bounding box center [229, 173] width 235 height 24
click at [112, 159] on input "d. Implement Amazon CloudFront for content delivery, configuring origins for bo…" at bounding box center [112, 156] width 0 height 5
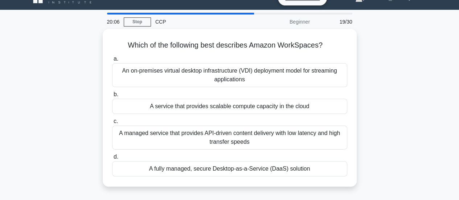
scroll to position [0, 0]
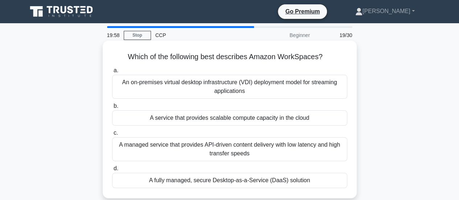
click at [271, 180] on div "A fully managed, secure Desktop-as-a-Service (DaaS) solution" at bounding box center [229, 180] width 235 height 15
click at [112, 171] on input "d. A fully managed, secure Desktop-as-a-Service (DaaS) solution" at bounding box center [112, 168] width 0 height 5
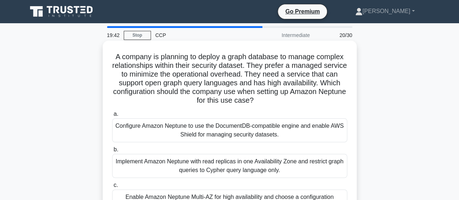
click at [287, 78] on h5 "A company is planning to deploy a graph database to manage complex relationship…" at bounding box center [229, 78] width 237 height 53
click at [286, 78] on h5 "A company is planning to deploy a graph database to manage complex relationship…" at bounding box center [229, 78] width 237 height 53
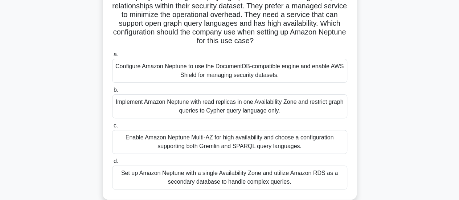
scroll to position [60, 0]
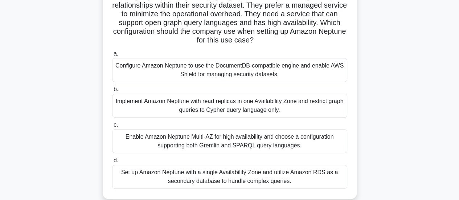
click at [260, 167] on div "Set up Amazon Neptune with a single Availability Zone and utilize Amazon RDS as…" at bounding box center [229, 177] width 235 height 24
click at [112, 163] on input "d. Set up Amazon Neptune with a single Availability Zone and utilize Amazon RDS…" at bounding box center [112, 160] width 0 height 5
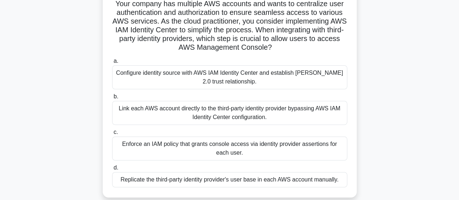
scroll to position [53, 0]
click at [282, 80] on div "Configure identity source with AWS IAM Identity Center and establish SAML 2.0 t…" at bounding box center [229, 77] width 235 height 24
click at [112, 63] on input "a. Configure identity source with AWS IAM Identity Center and establish SAML 2.…" at bounding box center [112, 60] width 0 height 5
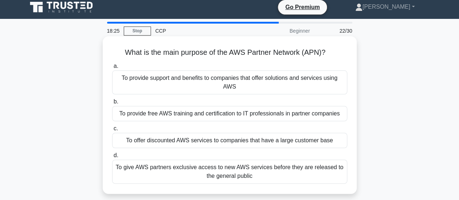
scroll to position [5, 0]
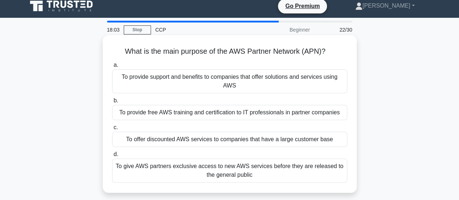
click at [280, 87] on div "To provide support and benefits to companies that offer solutions and services …" at bounding box center [229, 81] width 235 height 24
click at [112, 67] on input "a. To provide support and benefits to companies that offer solutions and servic…" at bounding box center [112, 65] width 0 height 5
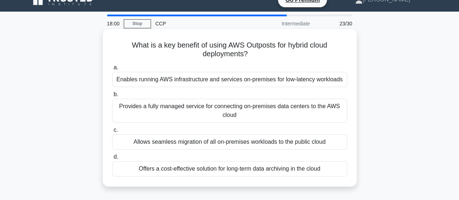
scroll to position [12, 0]
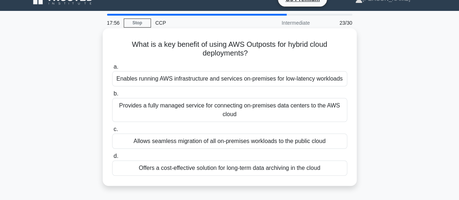
click at [257, 118] on div "Provides a fully managed service for connecting on-premises data centers to the…" at bounding box center [229, 110] width 235 height 24
click at [112, 96] on input "b. Provides a fully managed service for connecting on-premises data centers to …" at bounding box center [112, 93] width 0 height 5
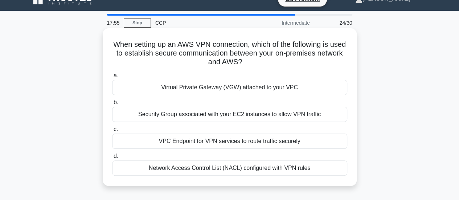
scroll to position [0, 0]
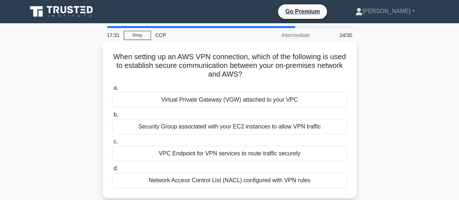
click at [258, 177] on div "Network Access Control List (NACL) configured with VPN rules" at bounding box center [229, 180] width 235 height 15
click at [112, 171] on input "d. Network Access Control List (NACL) configured with VPN rules" at bounding box center [112, 168] width 0 height 5
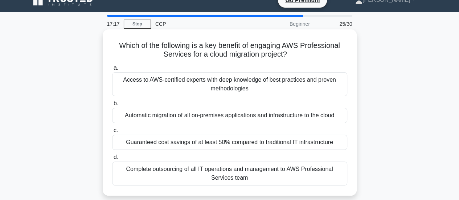
scroll to position [12, 0]
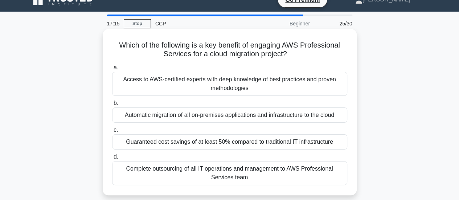
click at [237, 83] on div "Access to AWS-certified experts with deep knowledge of best practices and prove…" at bounding box center [229, 84] width 235 height 24
click at [112, 70] on input "a. Access to AWS-certified experts with deep knowledge of best practices and pr…" at bounding box center [112, 67] width 0 height 5
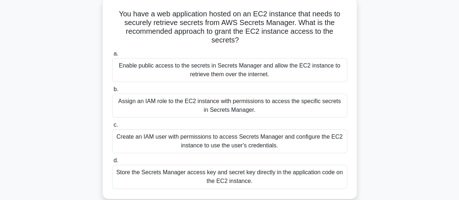
scroll to position [43, 0]
click at [230, 108] on div "Assign an IAM role to the EC2 instance with permissions to access the specific …" at bounding box center [229, 105] width 235 height 24
click at [112, 91] on input "b. Assign an IAM role to the EC2 instance with permissions to access the specif…" at bounding box center [112, 89] width 0 height 5
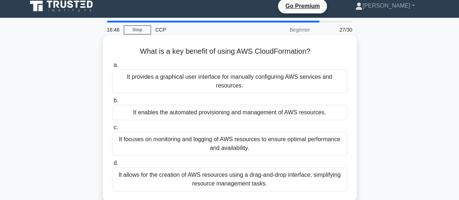
scroll to position [6, 0]
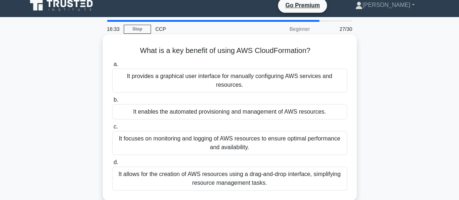
click at [221, 177] on div "It allows for the creation of AWS resources using a drag-and-drop interface, si…" at bounding box center [229, 179] width 235 height 24
click at [112, 165] on input "d. It allows for the creation of AWS resources using a drag-and-drop interface,…" at bounding box center [112, 162] width 0 height 5
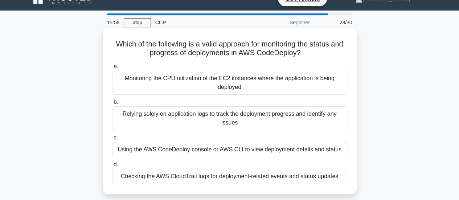
scroll to position [13, 0]
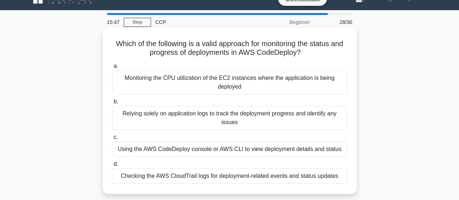
click at [269, 87] on div "Monitoring the CPU utilization of the EC2 instances where the application is be…" at bounding box center [229, 82] width 235 height 24
click at [112, 69] on input "a. Monitoring the CPU utilization of the EC2 instances where the application is…" at bounding box center [112, 66] width 0 height 5
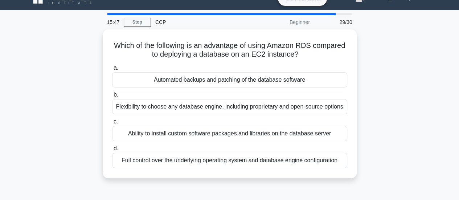
scroll to position [0, 0]
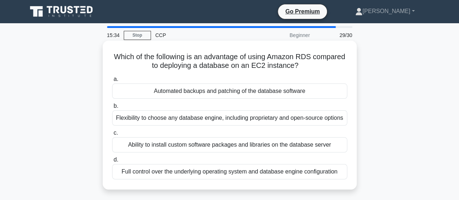
click at [263, 95] on div "Automated backups and patching of the database software" at bounding box center [229, 90] width 235 height 15
click at [112, 82] on input "a. Automated backups and patching of the database software" at bounding box center [112, 79] width 0 height 5
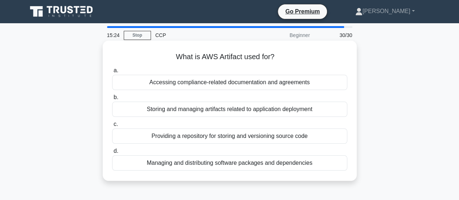
click at [253, 86] on div "Accessing compliance-related documentation and agreements" at bounding box center [229, 82] width 235 height 15
click at [112, 73] on input "a. Accessing compliance-related documentation and agreements" at bounding box center [112, 70] width 0 height 5
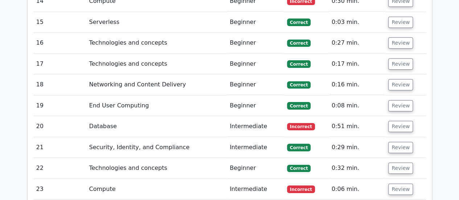
scroll to position [1281, 0]
click at [394, 121] on button "Review" at bounding box center [400, 126] width 25 height 11
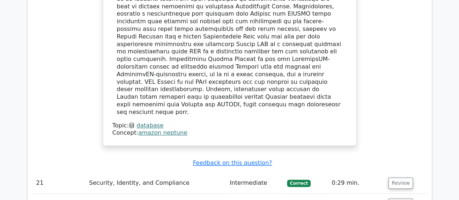
scroll to position [1737, 0]
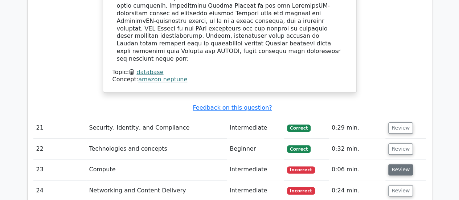
click at [390, 164] on button "Review" at bounding box center [400, 169] width 25 height 11
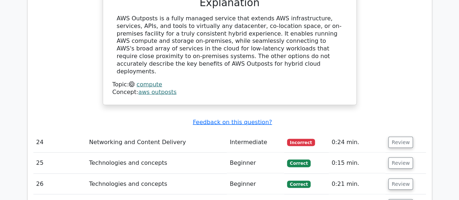
scroll to position [2178, 0]
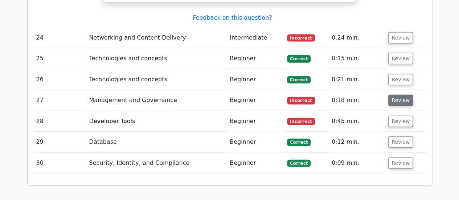
click at [395, 95] on button "Review" at bounding box center [400, 100] width 25 height 11
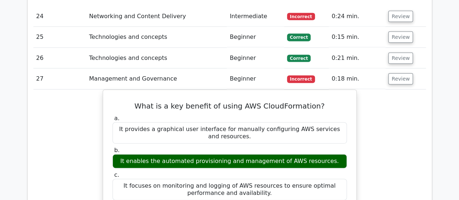
scroll to position [2203, 0]
